Goal: Transaction & Acquisition: Purchase product/service

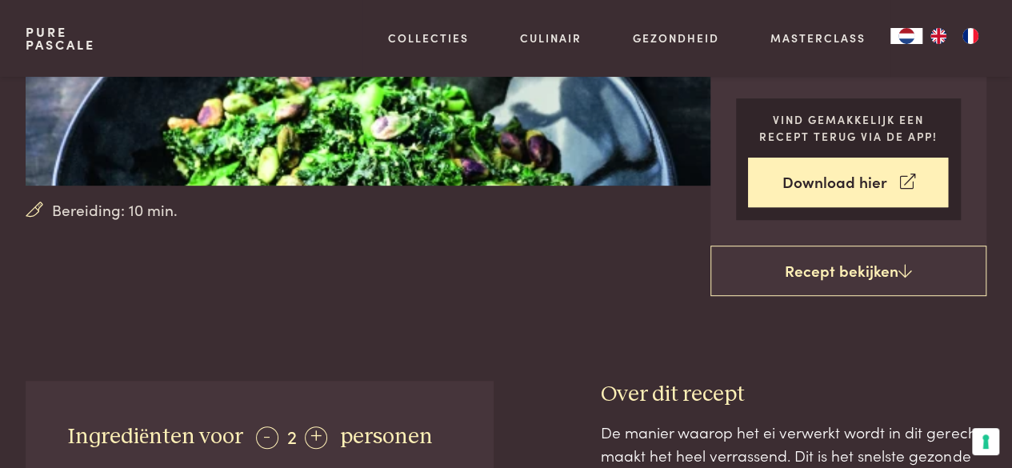
scroll to position [240, 0]
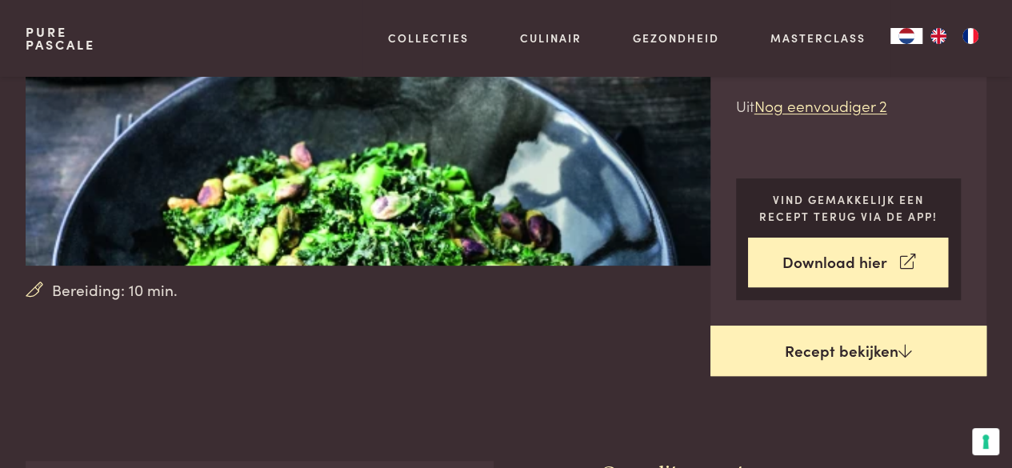
click at [832, 349] on link "Recept bekijken" at bounding box center [848, 350] width 277 height 51
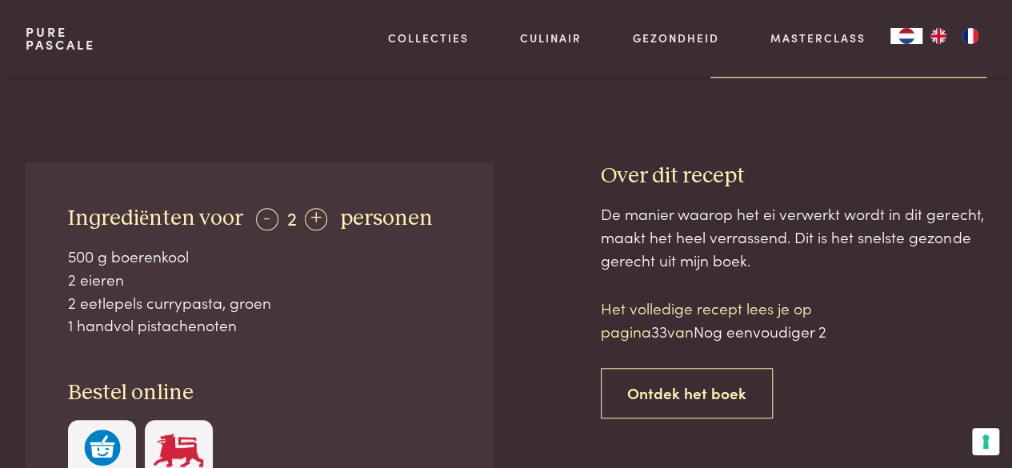
scroll to position [618, 0]
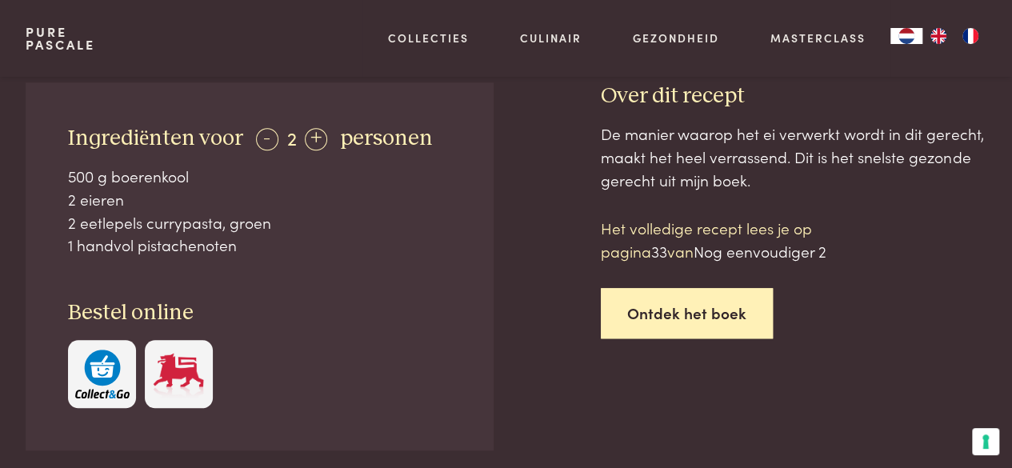
click at [677, 313] on link "Ontdek het boek" at bounding box center [687, 313] width 172 height 50
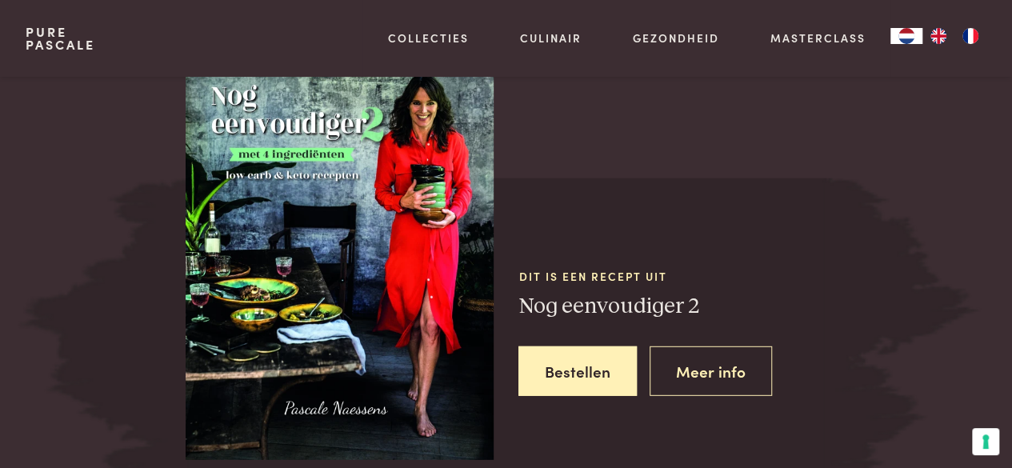
scroll to position [2079, 0]
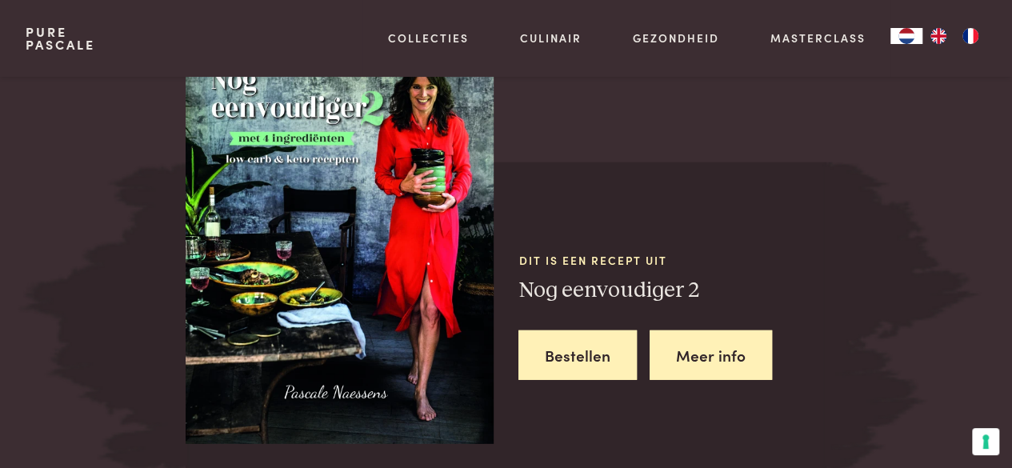
click at [720, 345] on link "Meer info" at bounding box center [710, 355] width 122 height 50
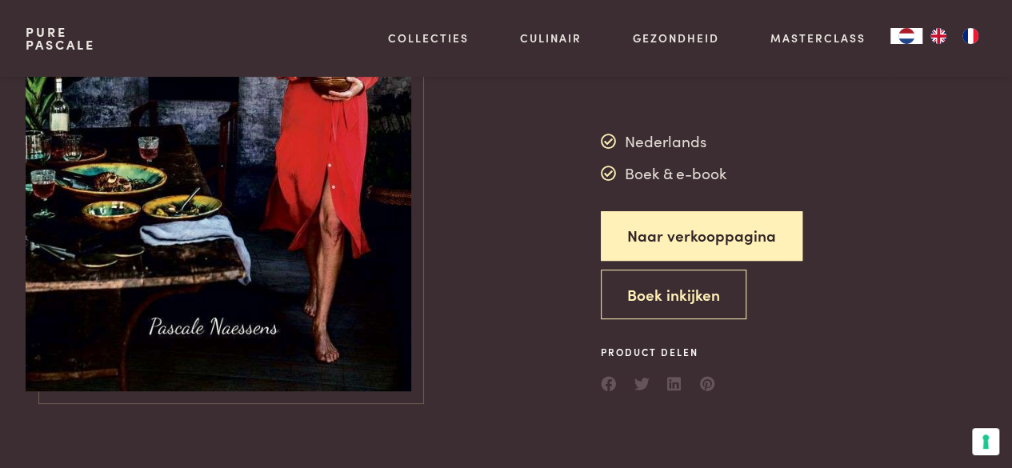
scroll to position [320, 0]
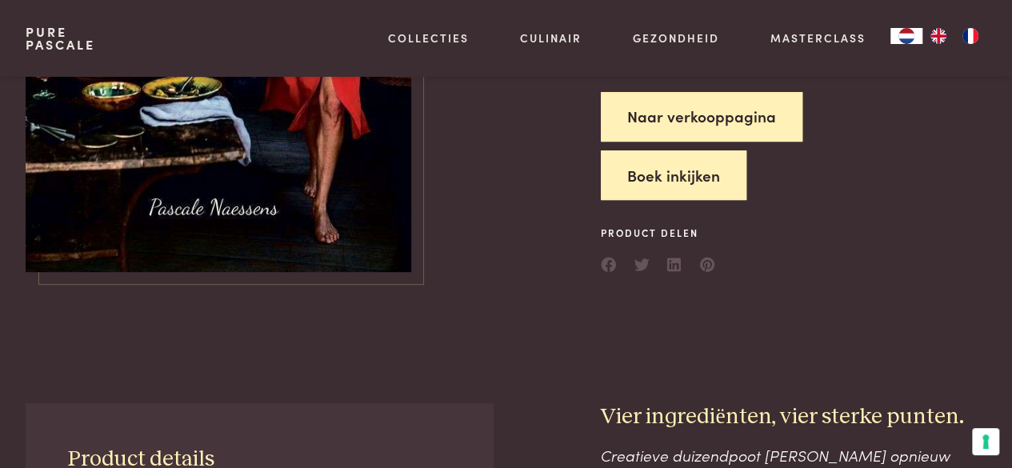
click at [684, 164] on button "Boek inkijken" at bounding box center [674, 175] width 146 height 50
